Goal: Check status: Check status

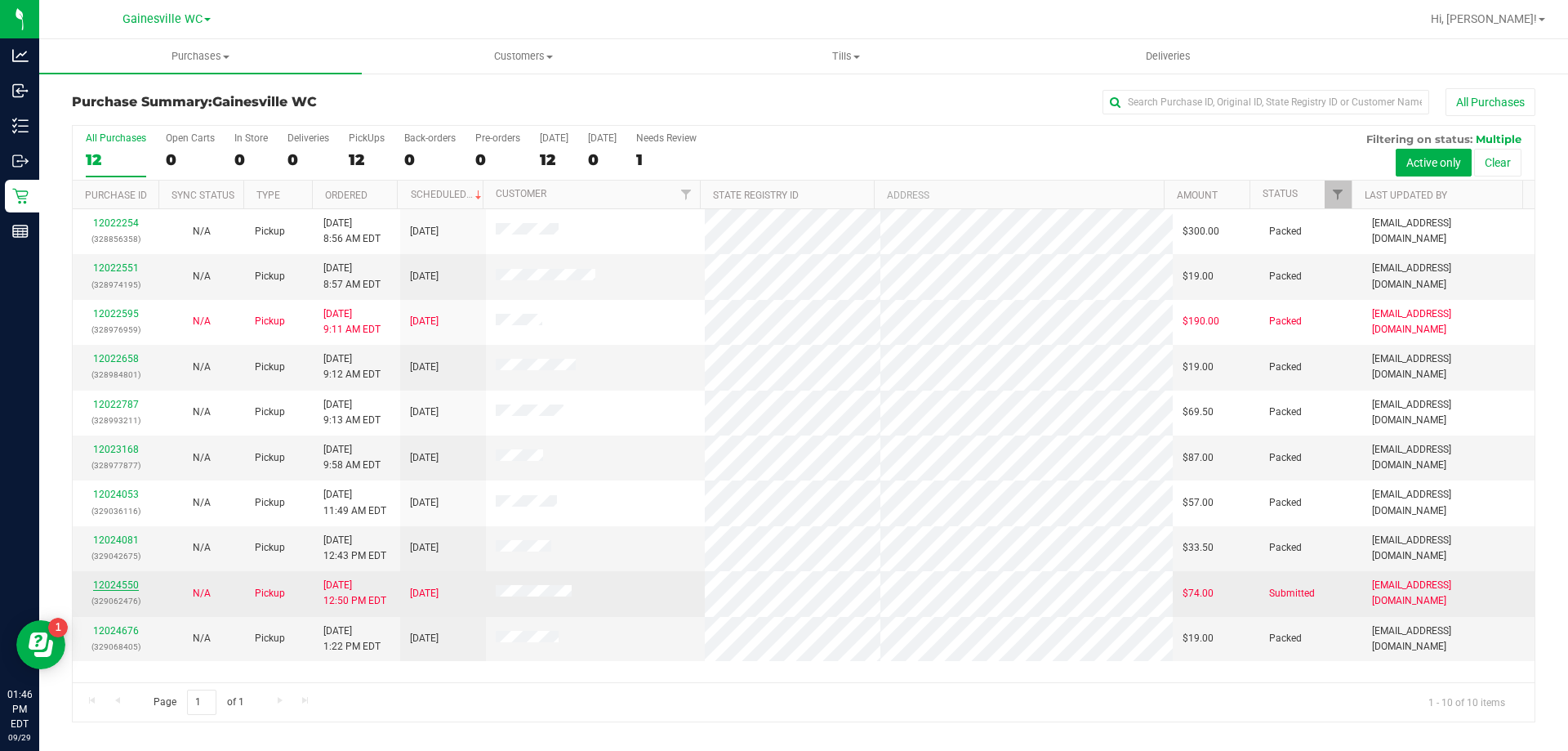
click at [114, 585] on link "12024550" at bounding box center [115, 584] width 46 height 12
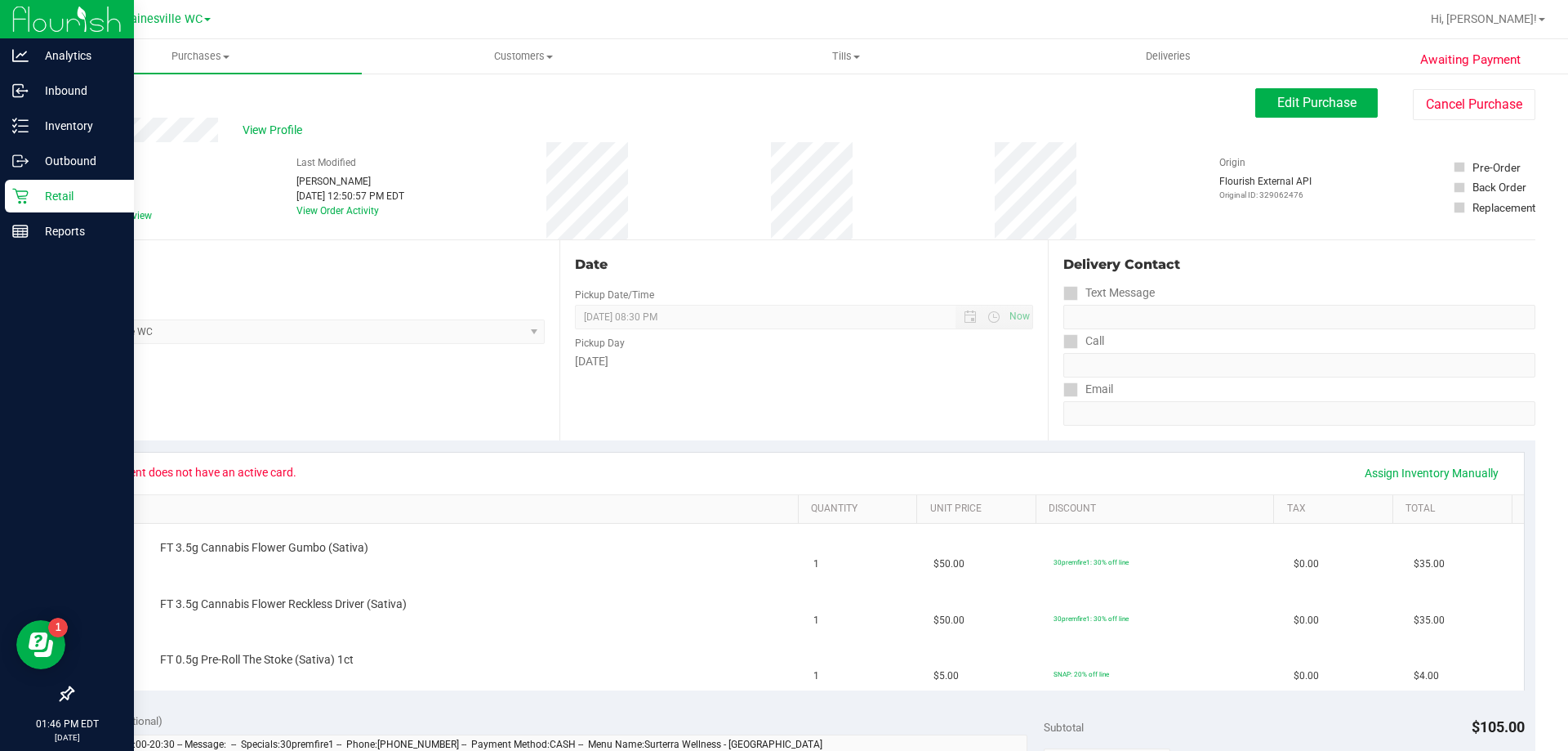
click at [63, 192] on p "Retail" at bounding box center [77, 196] width 98 height 20
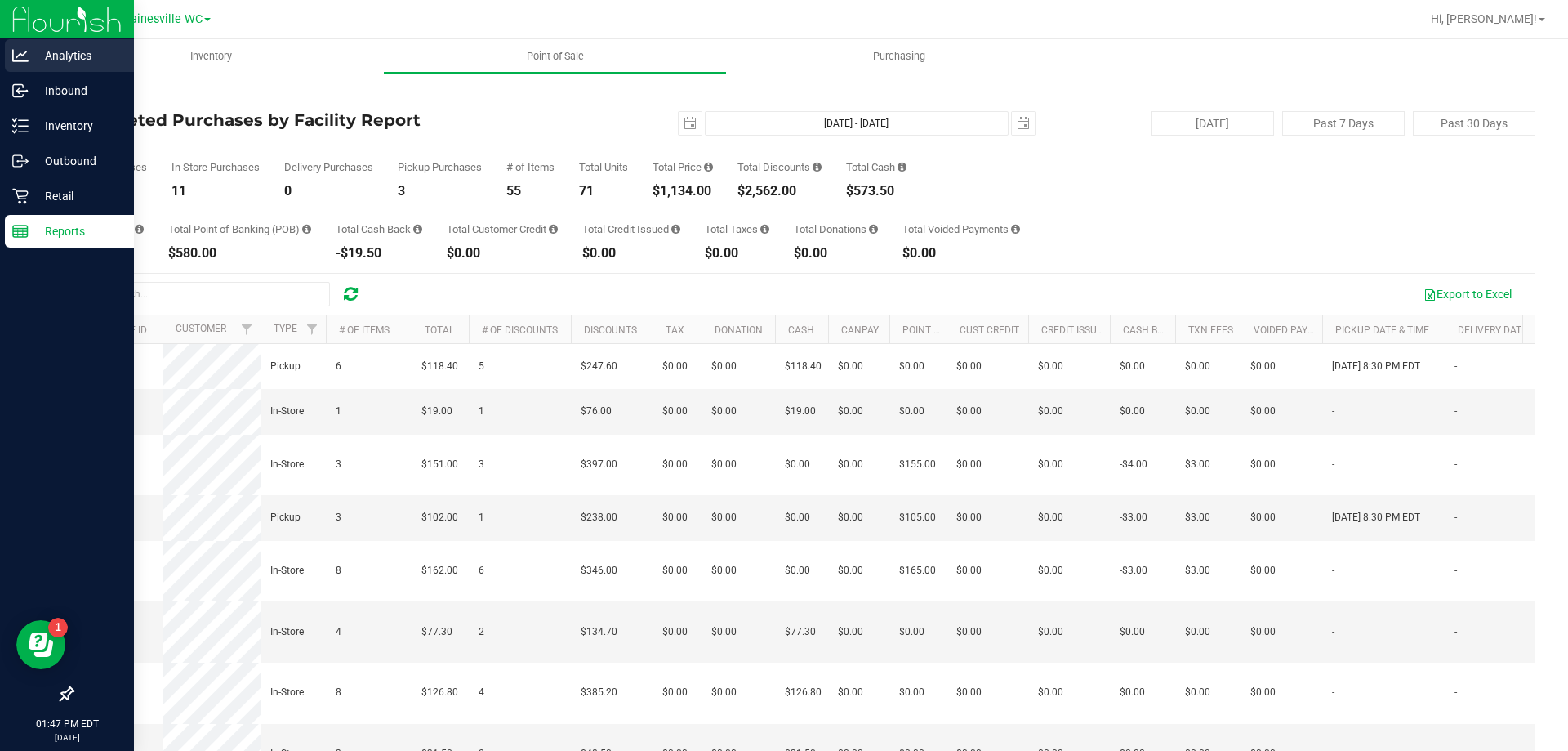
click at [33, 62] on p "Analytics" at bounding box center [77, 56] width 98 height 20
